Goal: Task Accomplishment & Management: Manage account settings

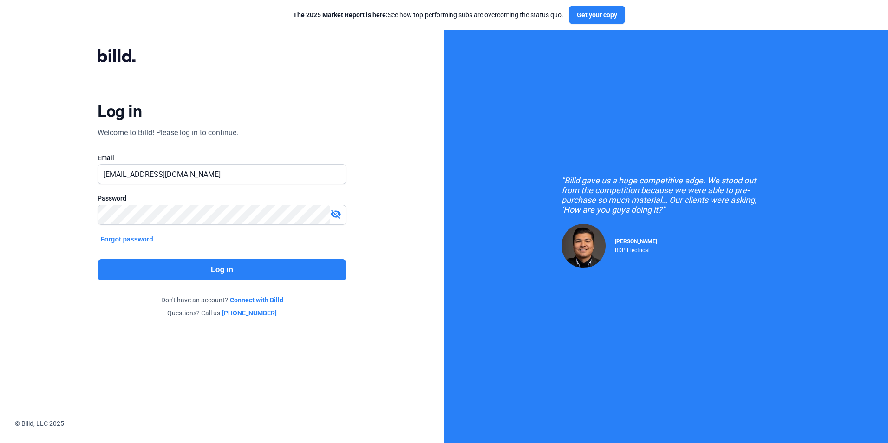
click at [254, 269] on button "Log in" at bounding box center [222, 269] width 248 height 21
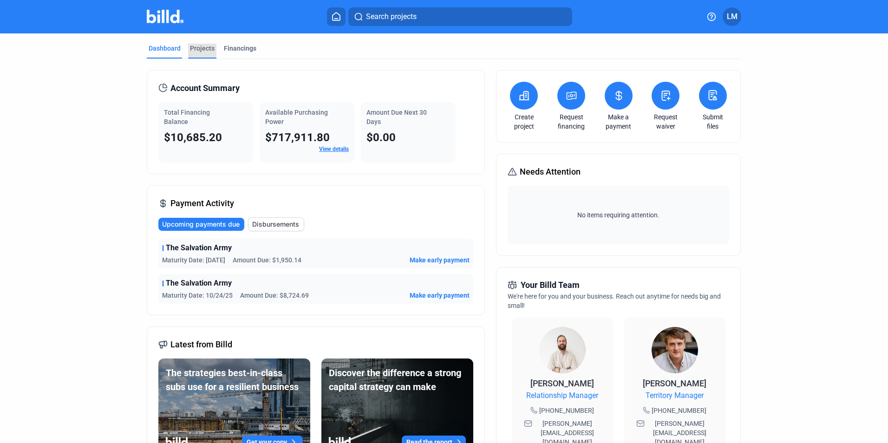
click at [192, 48] on div "Projects" at bounding box center [202, 48] width 25 height 9
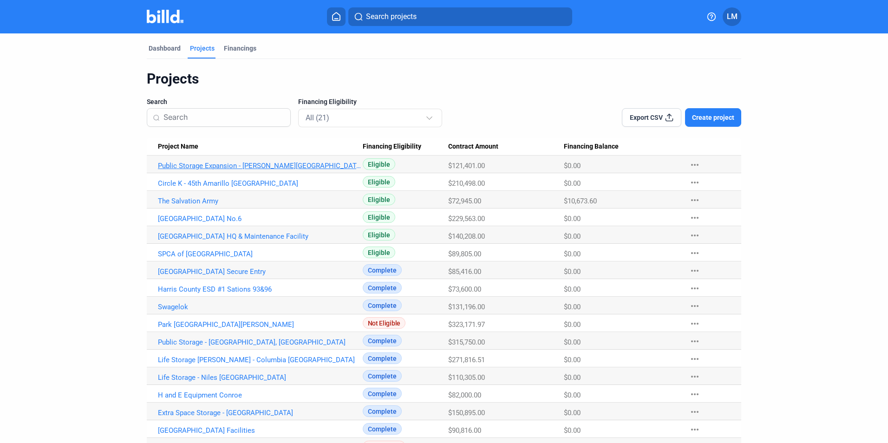
click at [222, 167] on link "Public Storage Expansion - [PERSON_NAME][GEOGRAPHIC_DATA]" at bounding box center [260, 166] width 205 height 8
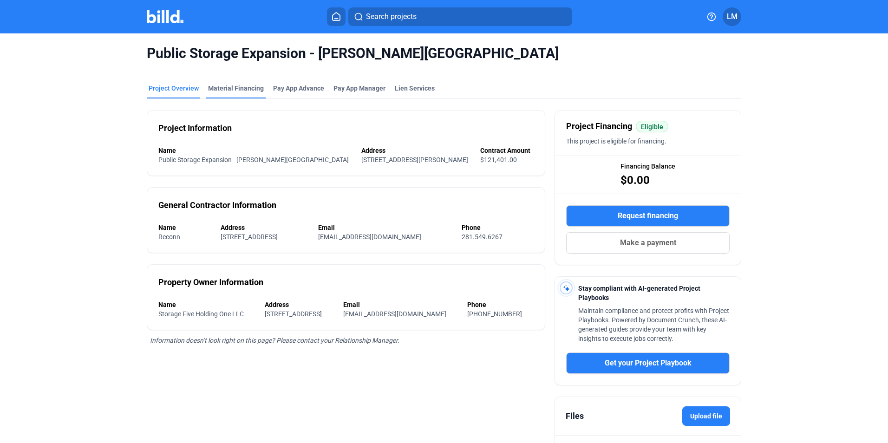
click at [225, 86] on div "Material Financing" at bounding box center [236, 88] width 56 height 9
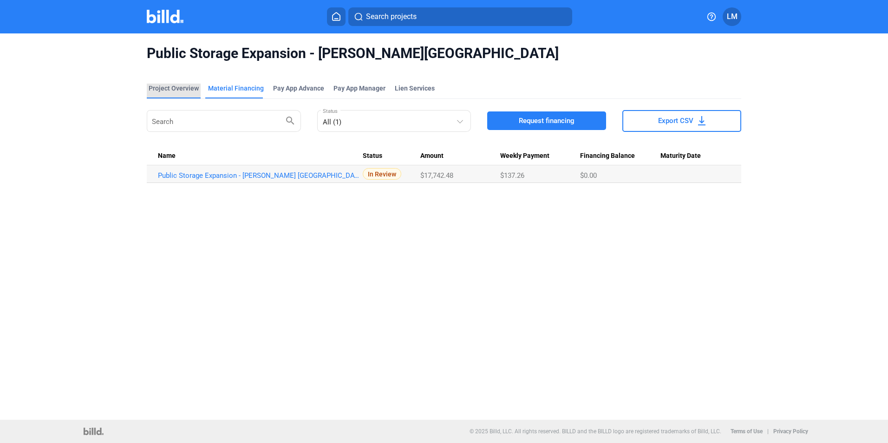
click at [170, 89] on div "Project Overview" at bounding box center [174, 88] width 50 height 9
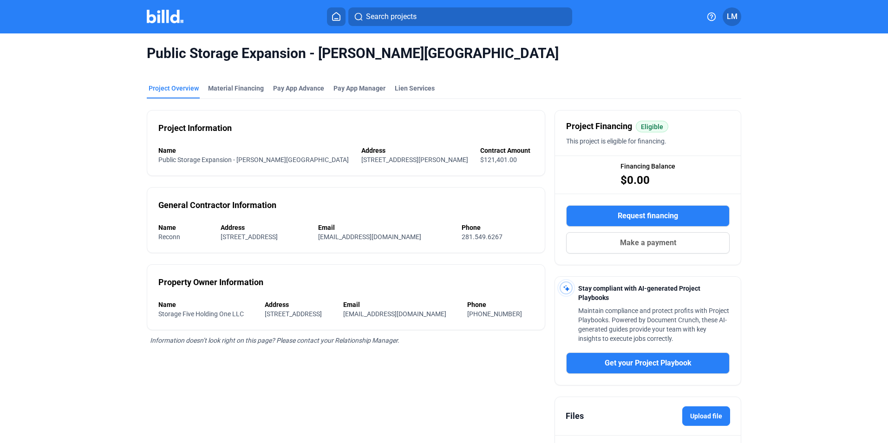
click at [339, 14] on icon at bounding box center [336, 17] width 7 height 8
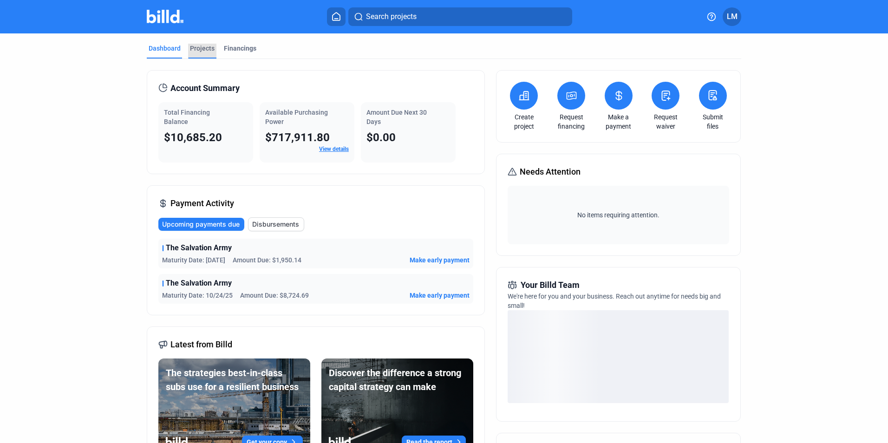
click at [203, 49] on div "Projects" at bounding box center [202, 48] width 25 height 9
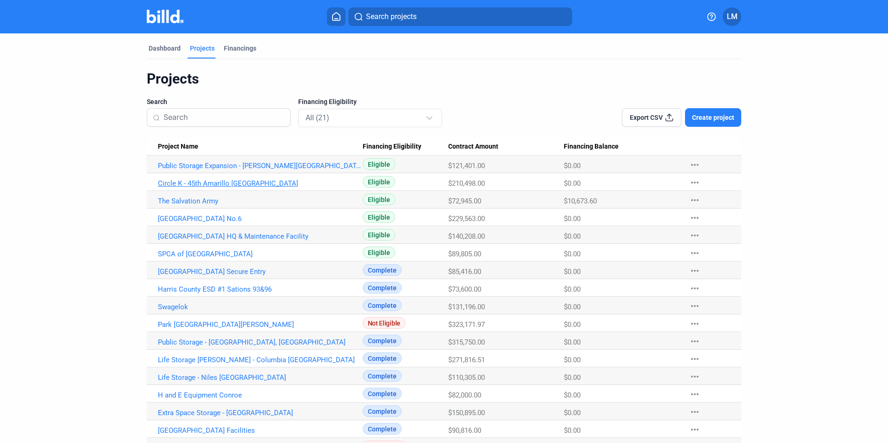
click at [205, 170] on link "Circle K - 45th Amarillo [GEOGRAPHIC_DATA]" at bounding box center [260, 166] width 205 height 8
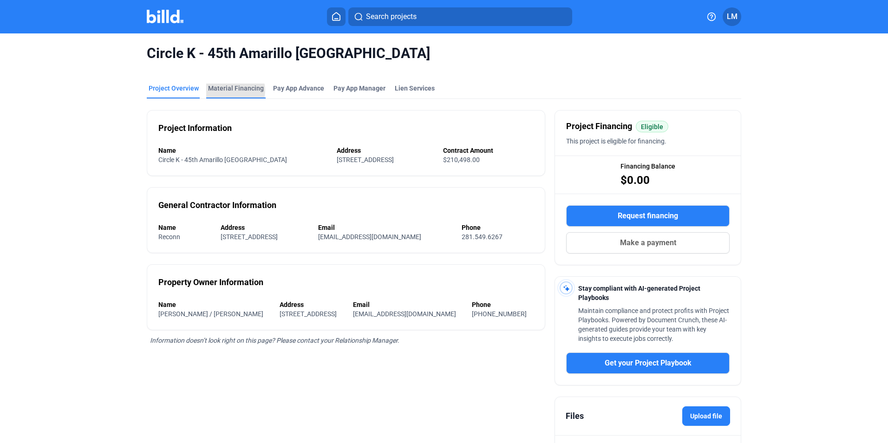
click at [231, 90] on div "Material Financing" at bounding box center [236, 88] width 56 height 9
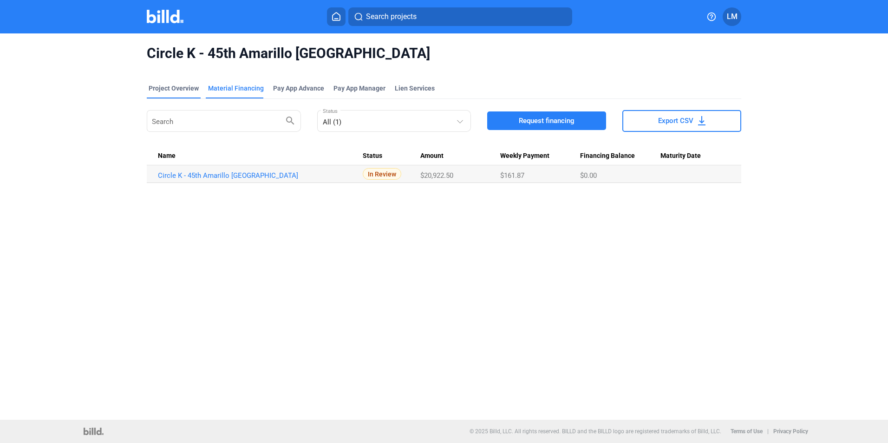
click at [180, 88] on div "Project Overview" at bounding box center [174, 88] width 50 height 9
